Goal: Check status: Check status

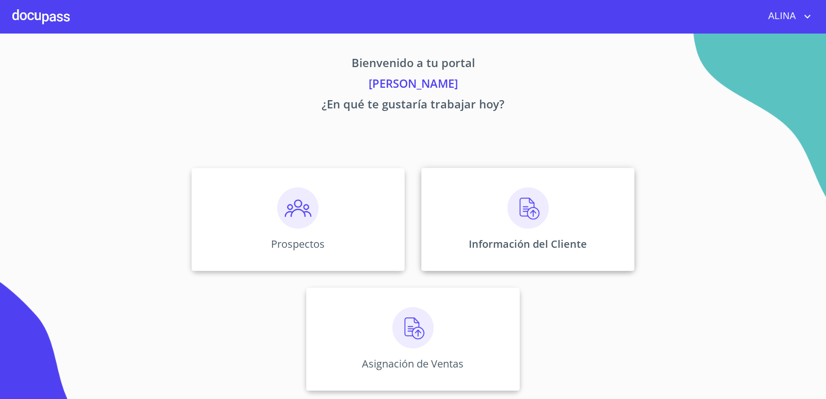
click at [460, 201] on div "Información del Cliente" at bounding box center [527, 219] width 213 height 103
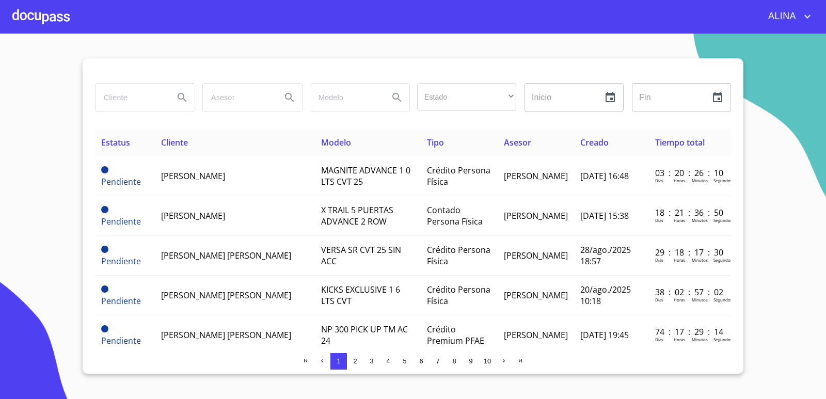
click at [161, 96] on input "search" at bounding box center [131, 98] width 70 height 28
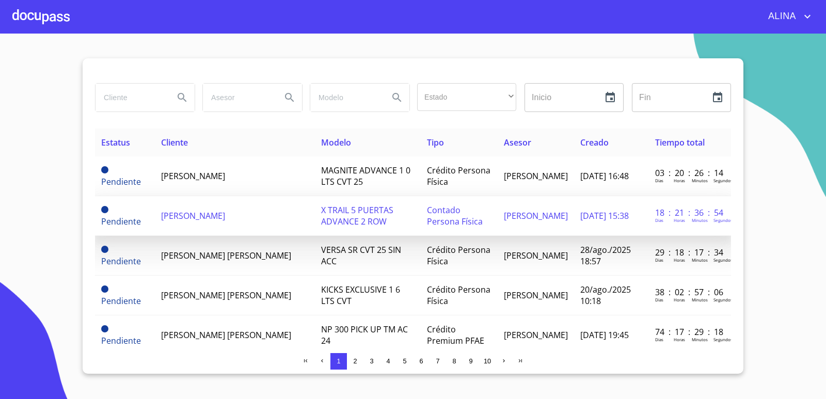
copy tr "[PERSON_NAME]"
drag, startPoint x: 155, startPoint y: 221, endPoint x: 261, endPoint y: 221, distance: 106.4
click at [261, 221] on tr "Pendiente [PERSON_NAME] X TRAIL 5 PUERTAS ADVANCE 2 ROW Contado Persona Física …" at bounding box center [413, 216] width 636 height 40
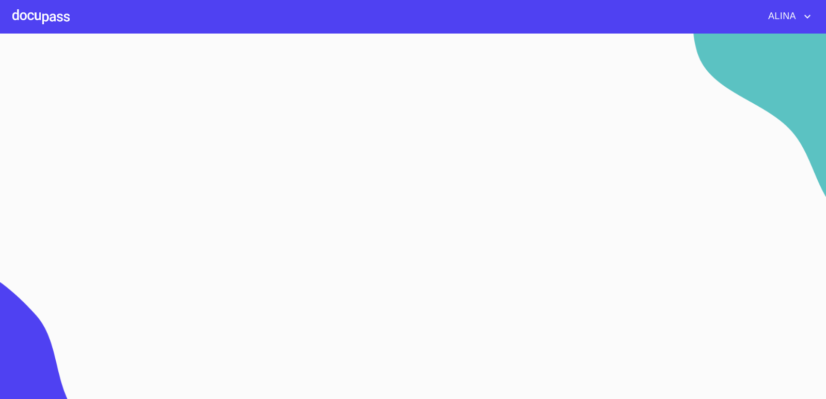
click at [61, 10] on div at bounding box center [40, 16] width 57 height 33
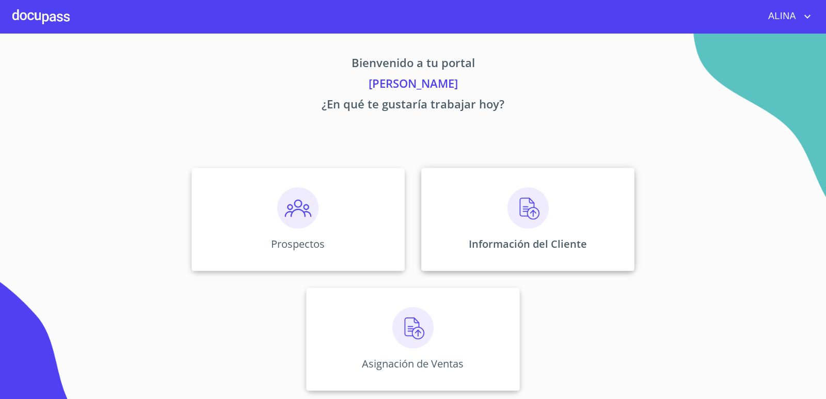
click at [447, 186] on div "Información del Cliente" at bounding box center [527, 219] width 213 height 103
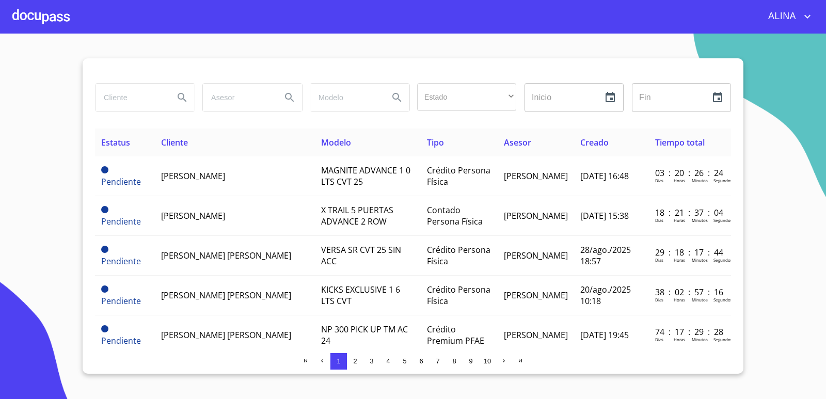
click at [124, 103] on input "search" at bounding box center [131, 98] width 70 height 28
paste input "[PERSON_NAME]"
type input "[PERSON_NAME]"
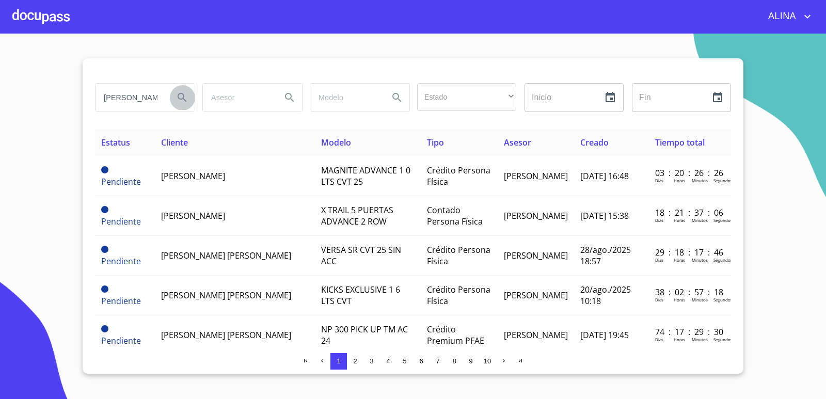
click at [181, 97] on icon "Search" at bounding box center [182, 97] width 12 height 12
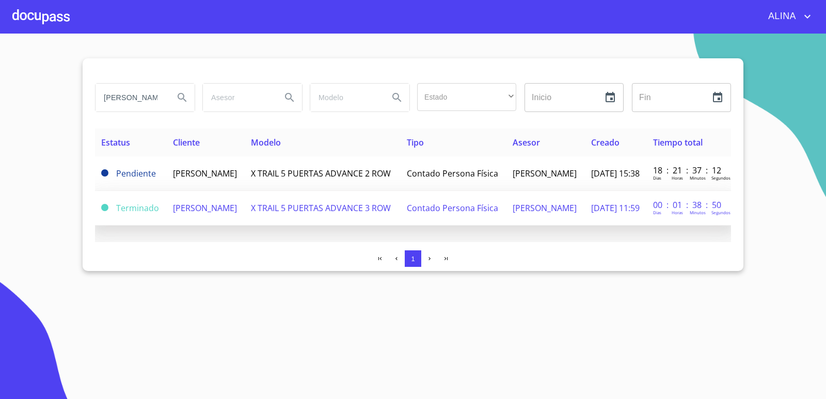
click at [178, 214] on span "[PERSON_NAME]" at bounding box center [205, 207] width 64 height 11
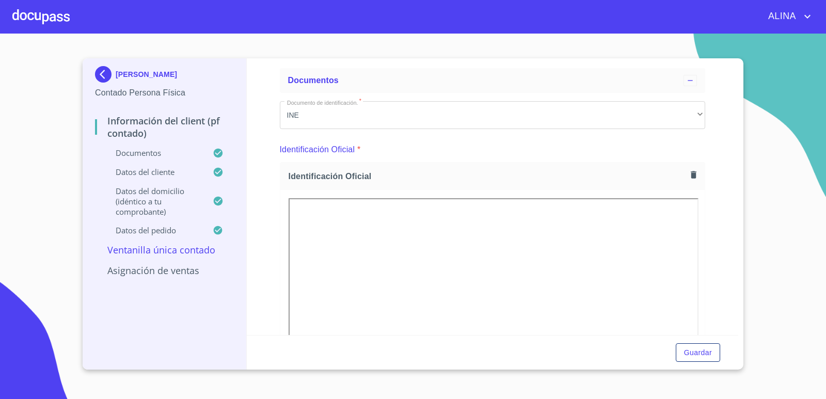
scroll to position [103, 0]
